Goal: Task Accomplishment & Management: Use online tool/utility

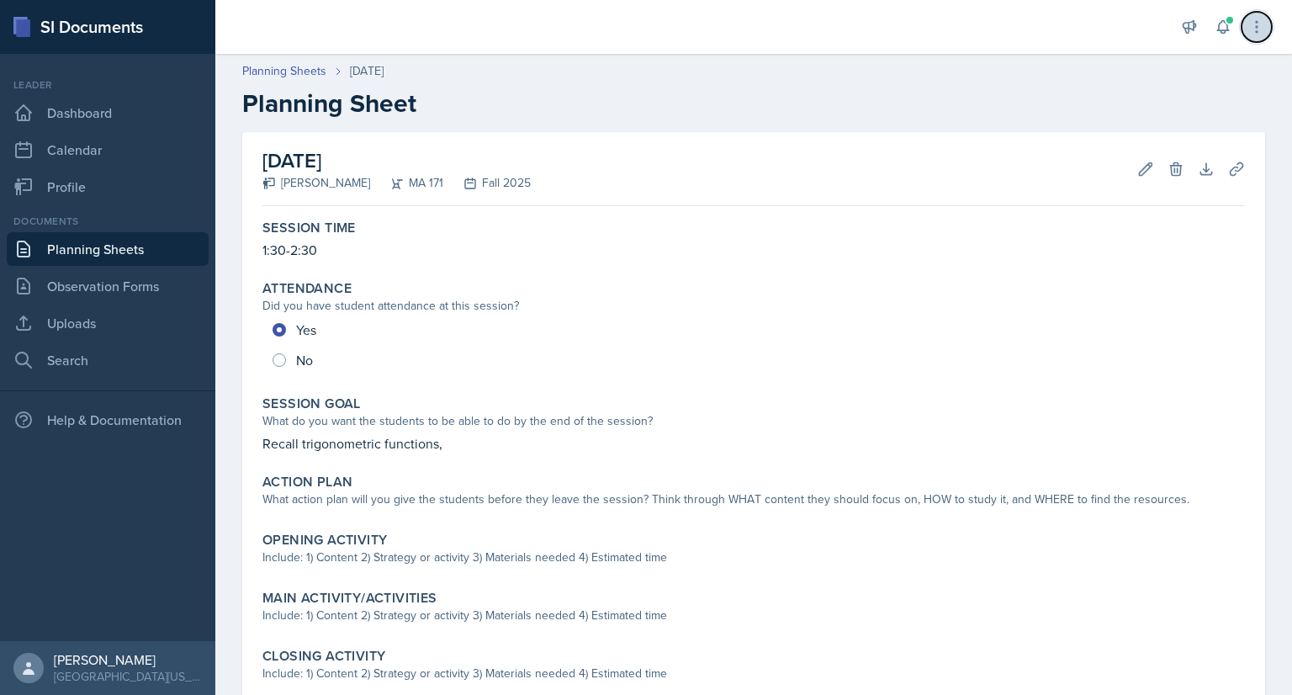
click at [1253, 27] on icon at bounding box center [1257, 27] width 17 height 17
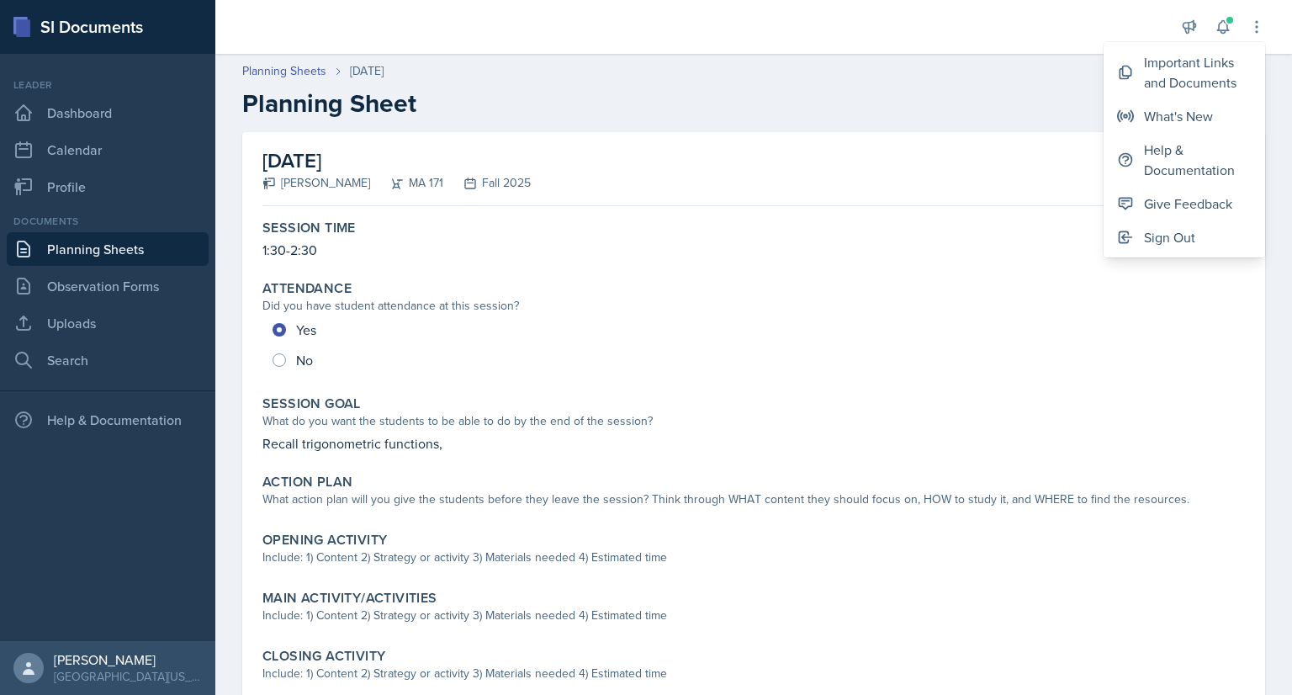
click at [869, 152] on div "[DATE] [PERSON_NAME] MA 171 Fall 2025 Edit Delete Download Uploads Autosaving" at bounding box center [754, 169] width 983 height 74
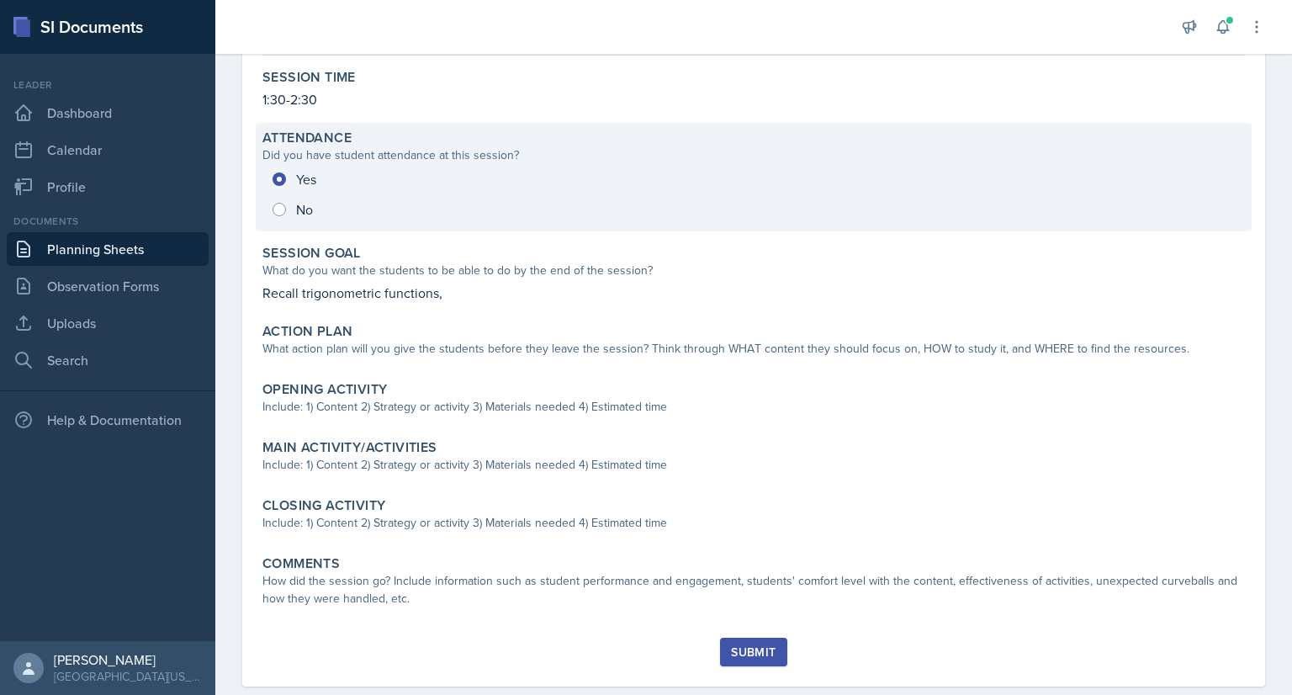
scroll to position [182, 0]
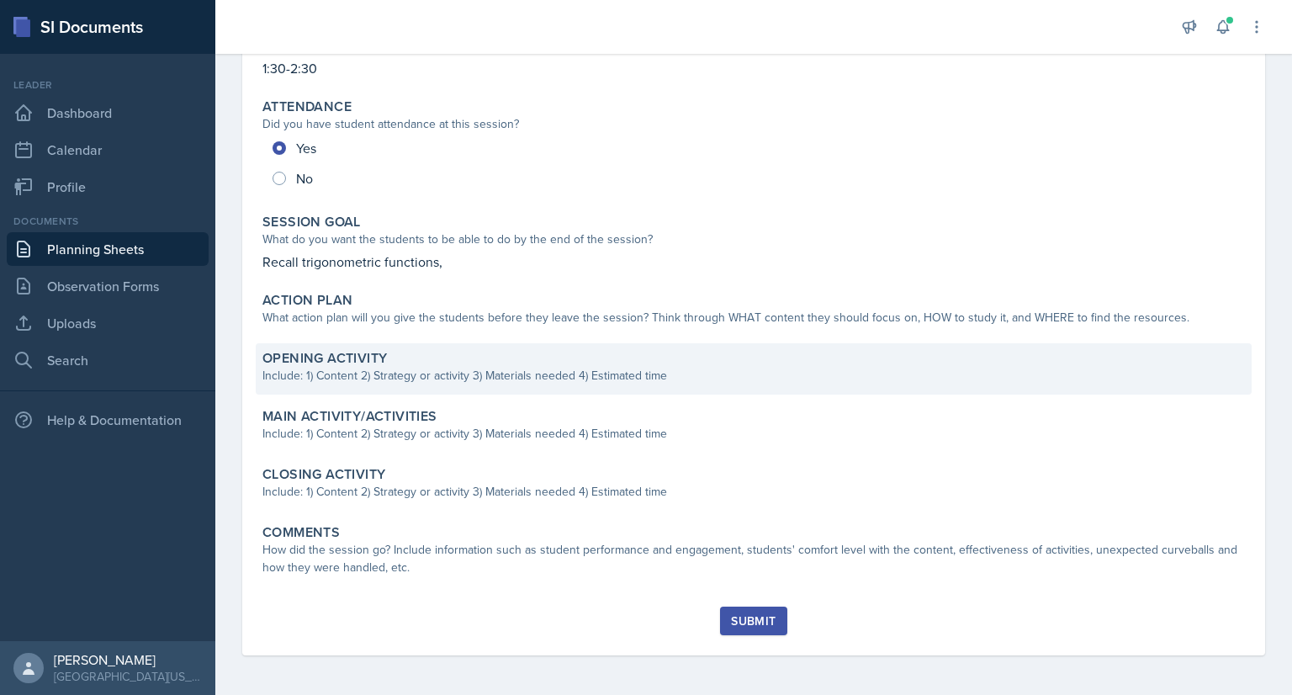
click at [446, 361] on div "Opening Activity" at bounding box center [754, 358] width 983 height 17
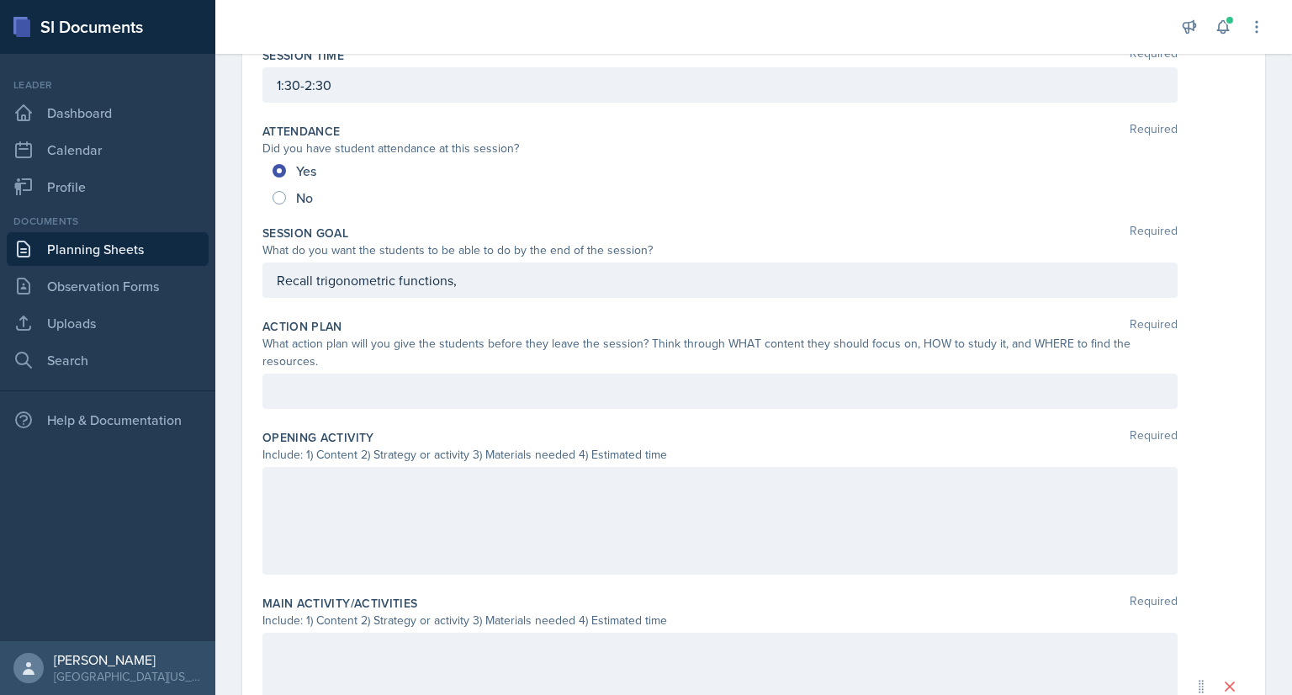
click at [372, 388] on div at bounding box center [720, 391] width 915 height 35
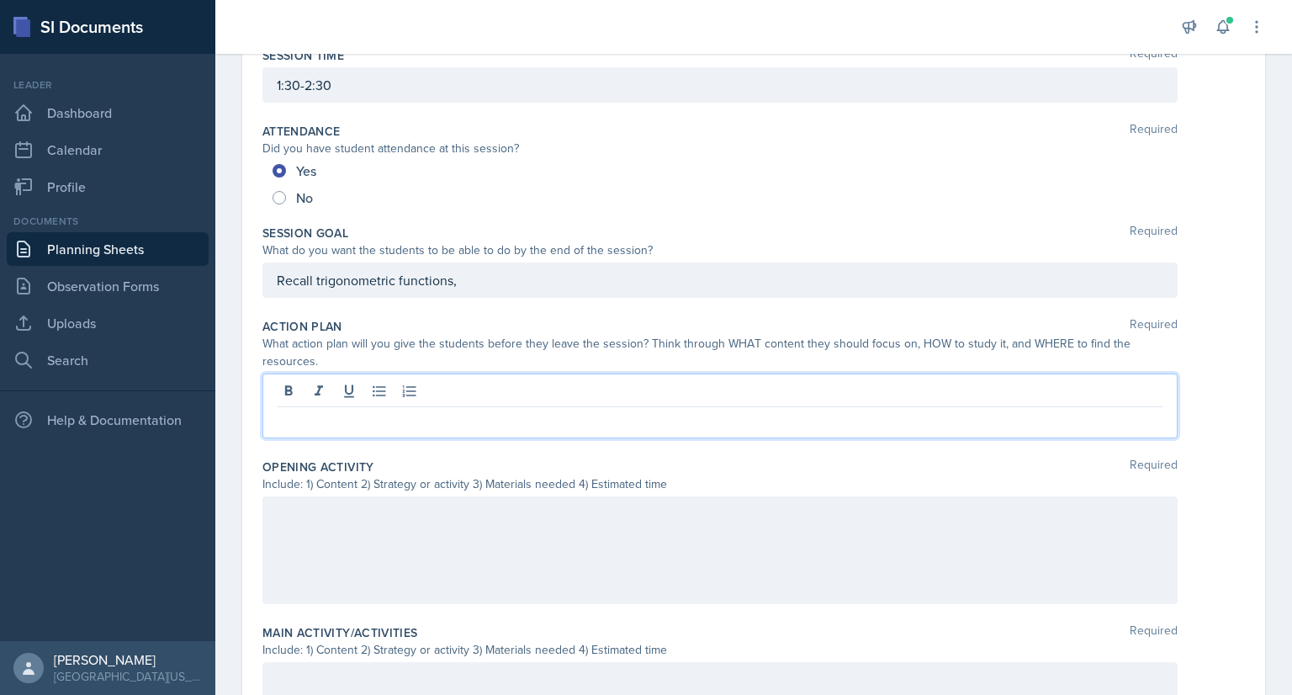
click at [350, 524] on div at bounding box center [720, 550] width 915 height 108
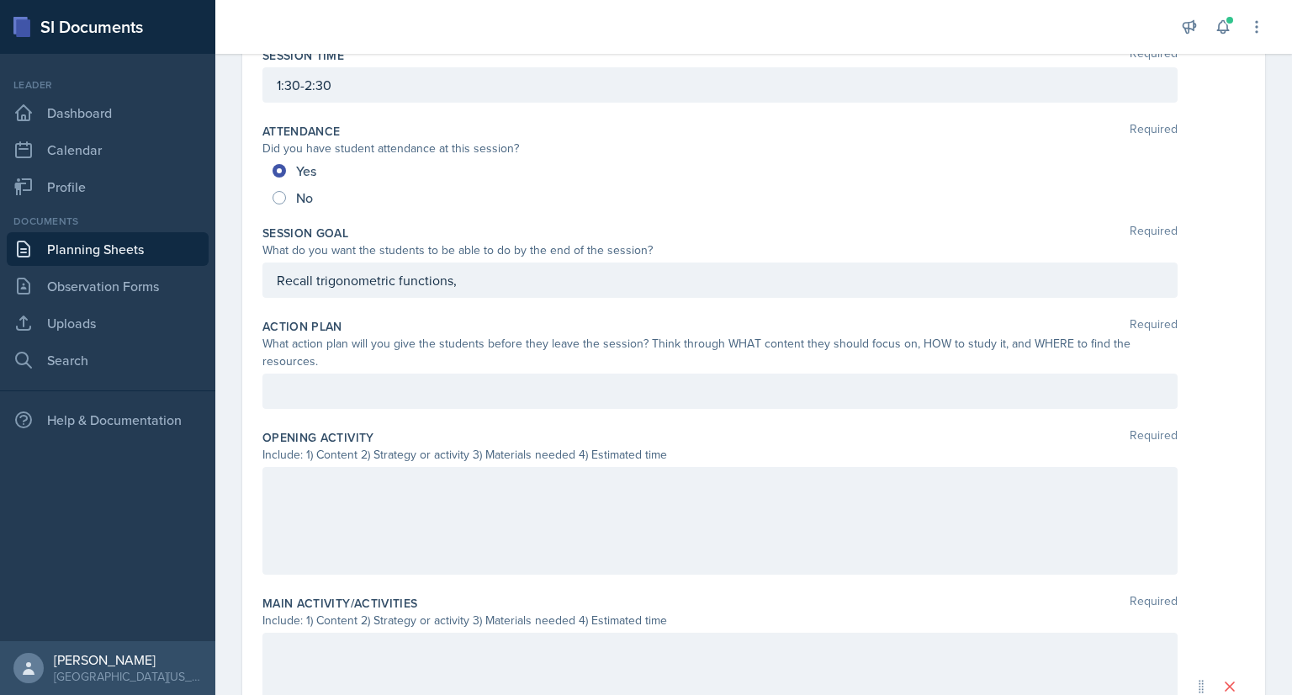
scroll to position [211, 0]
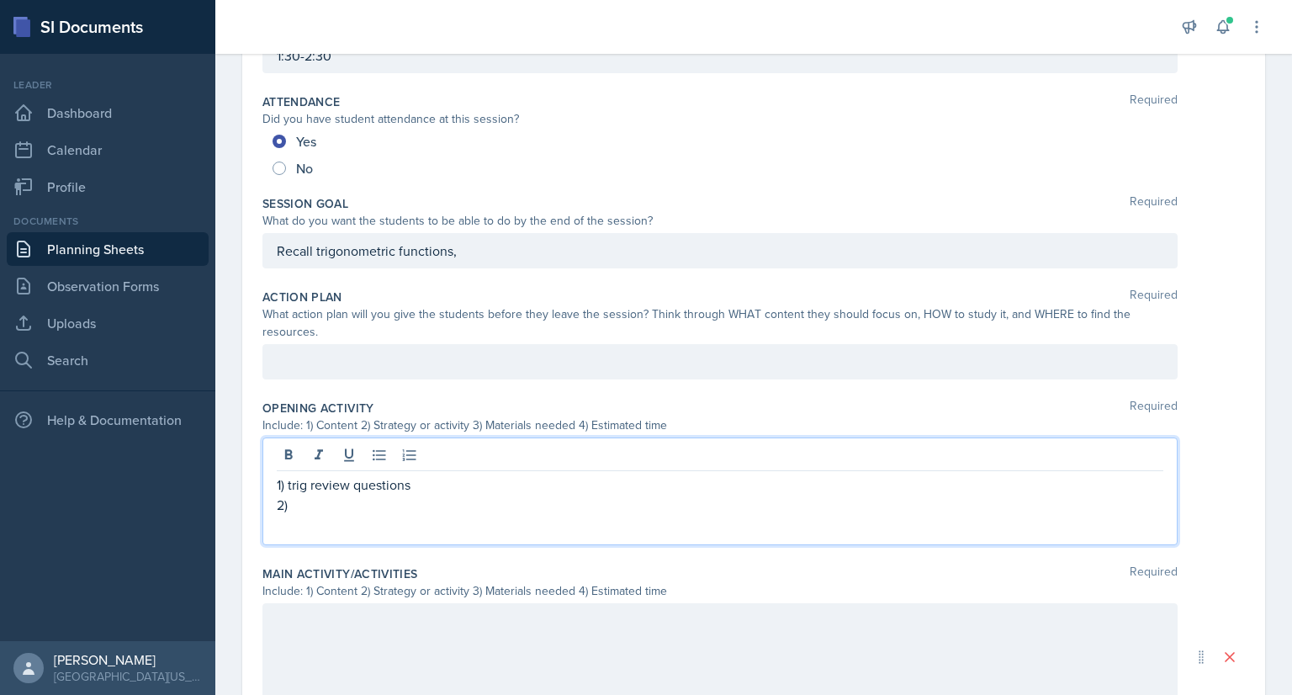
click at [414, 484] on p "1) trig review questions" at bounding box center [720, 485] width 887 height 20
click at [328, 501] on p "2)" at bounding box center [720, 505] width 887 height 20
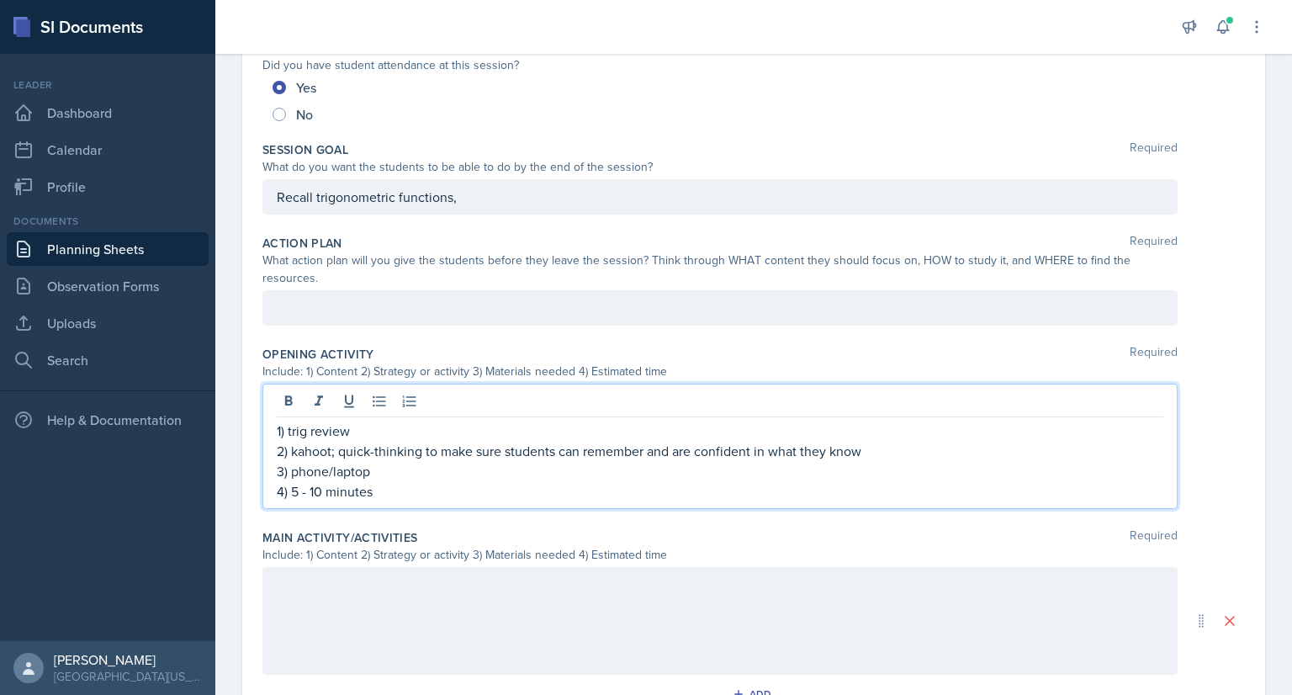
scroll to position [351, 0]
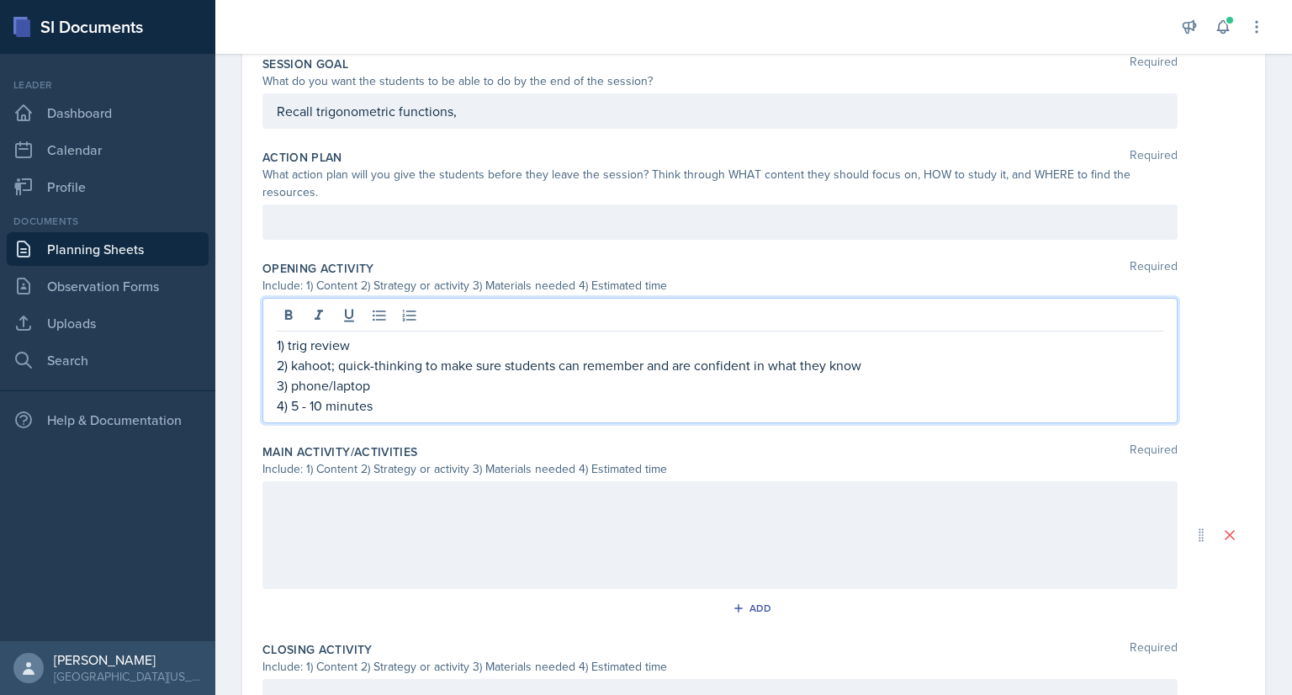
click at [329, 492] on p at bounding box center [720, 499] width 887 height 20
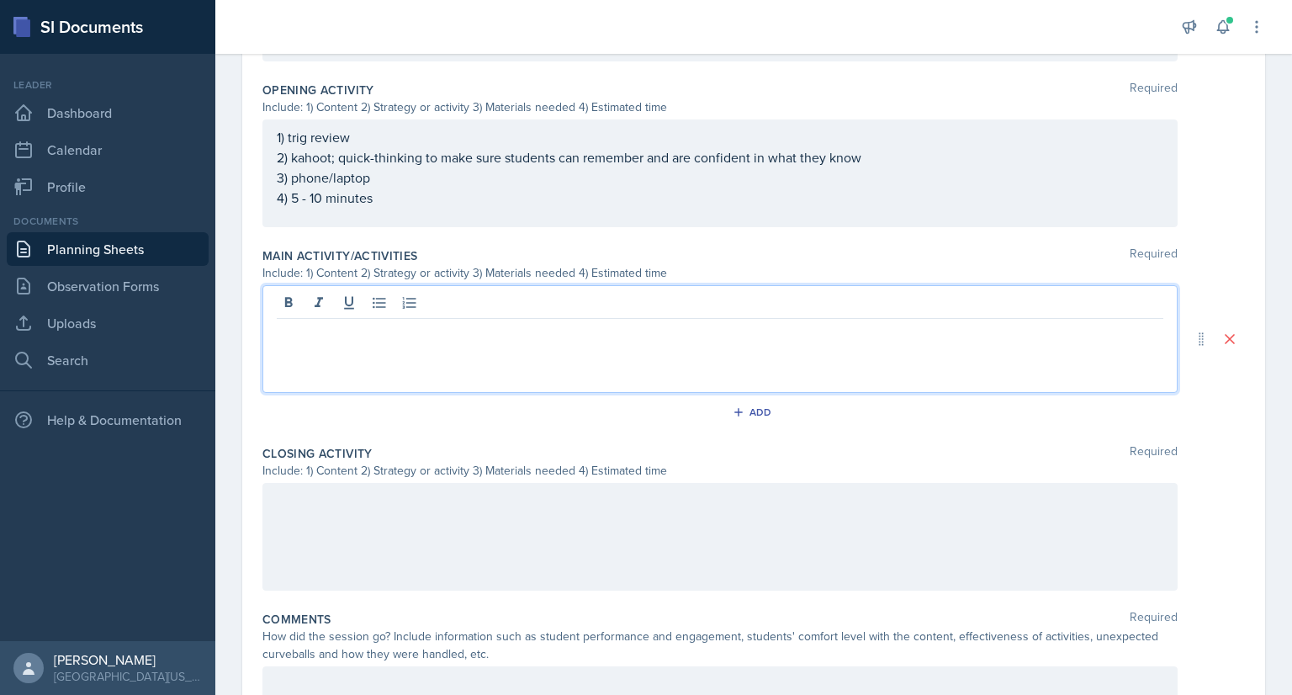
scroll to position [530, 0]
click at [400, 502] on p at bounding box center [720, 500] width 887 height 20
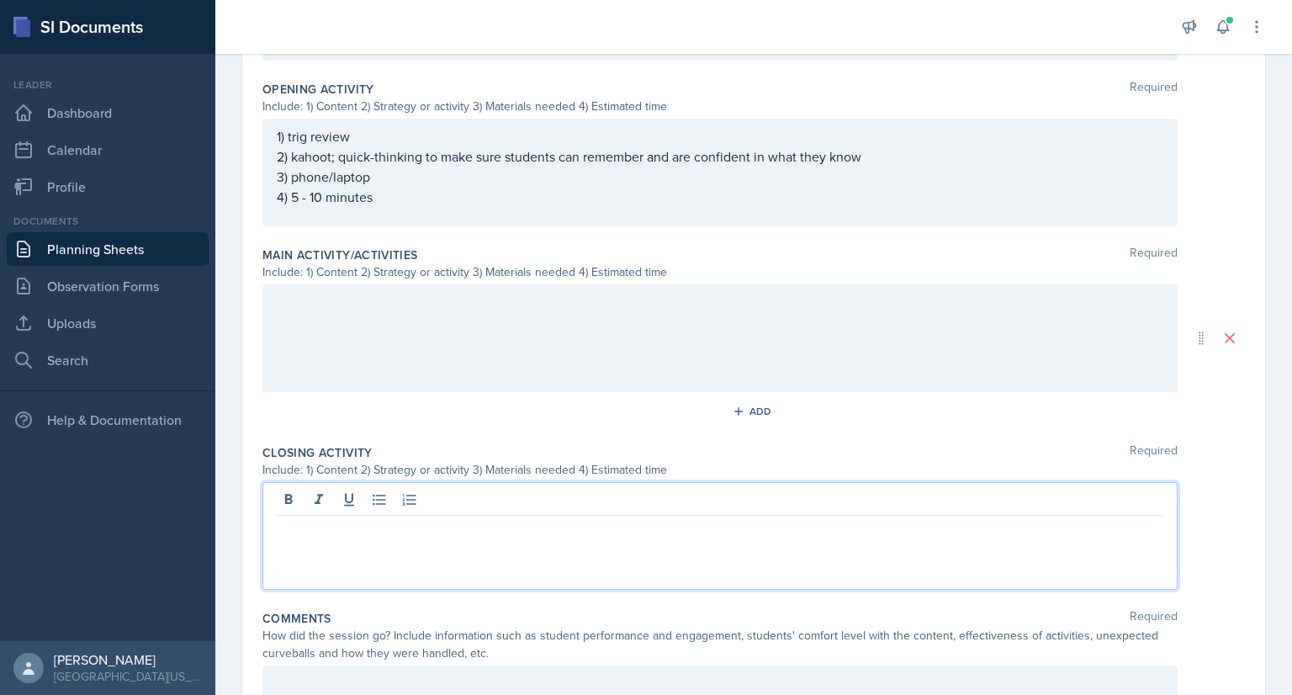
scroll to position [559, 0]
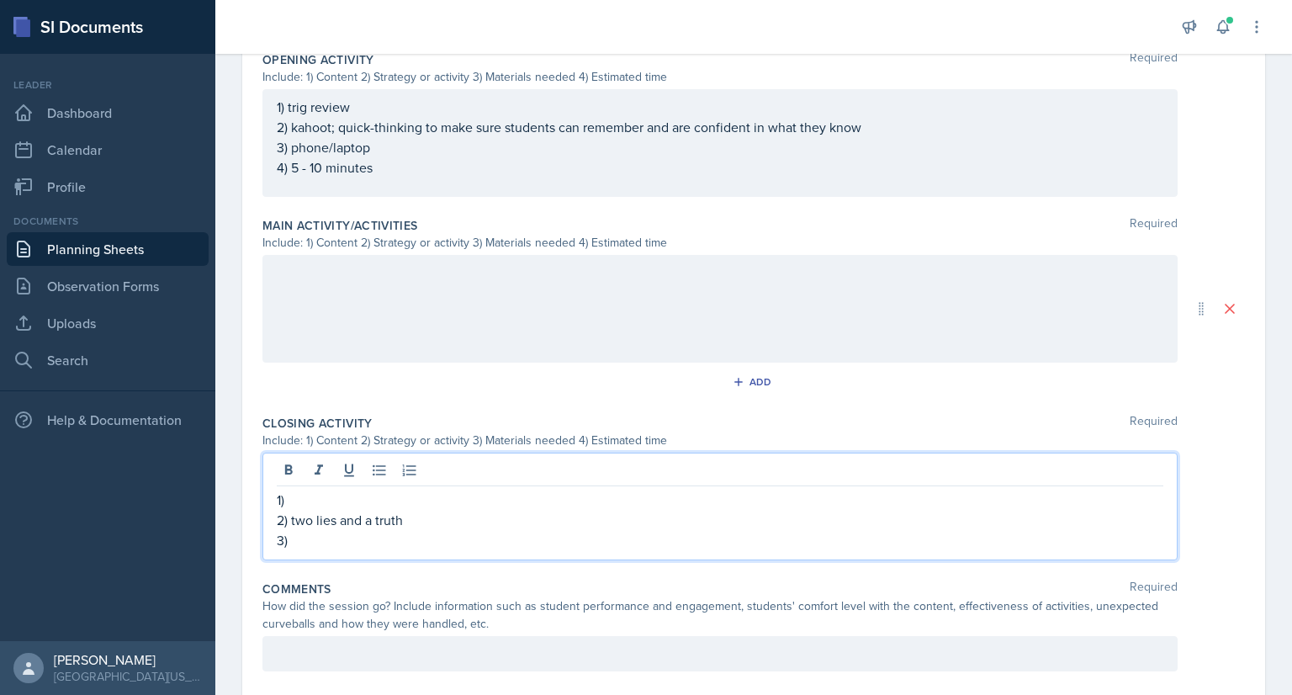
click at [316, 502] on p "1)" at bounding box center [720, 500] width 887 height 20
click at [314, 542] on p "3)" at bounding box center [720, 540] width 887 height 20
